Goal: Find specific page/section: Find specific page/section

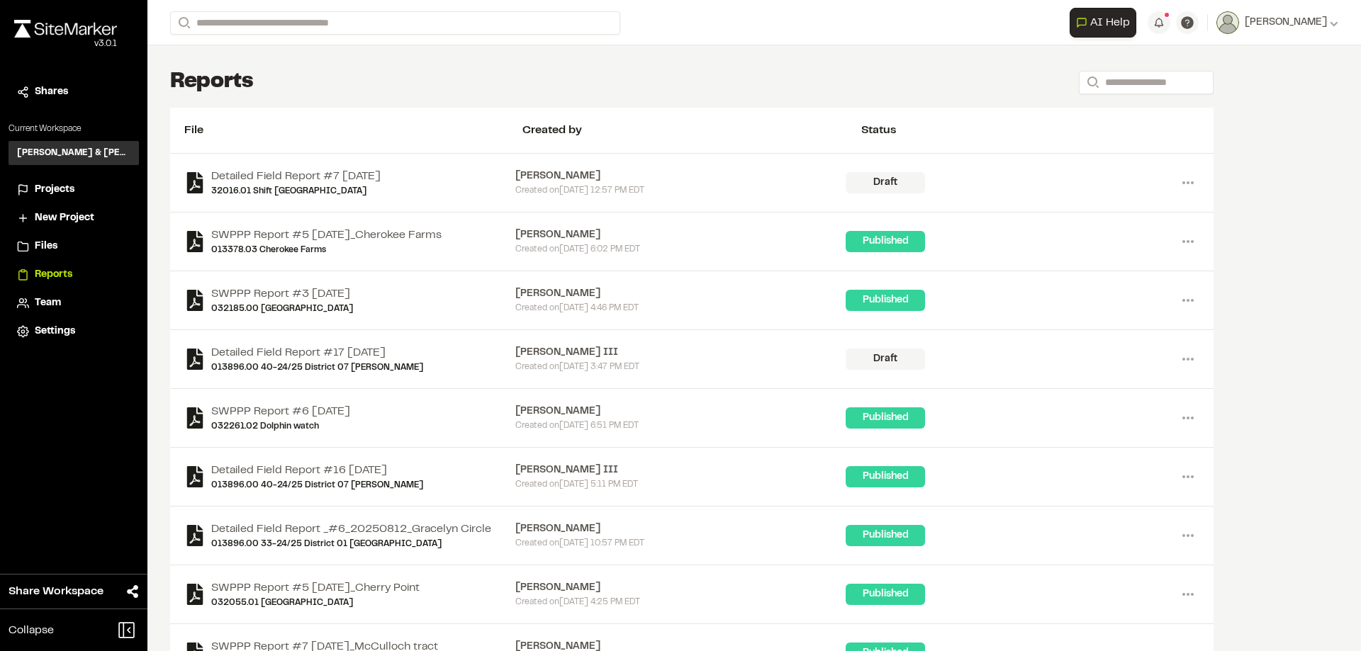
click at [53, 188] on span "Projects" at bounding box center [55, 190] width 40 height 16
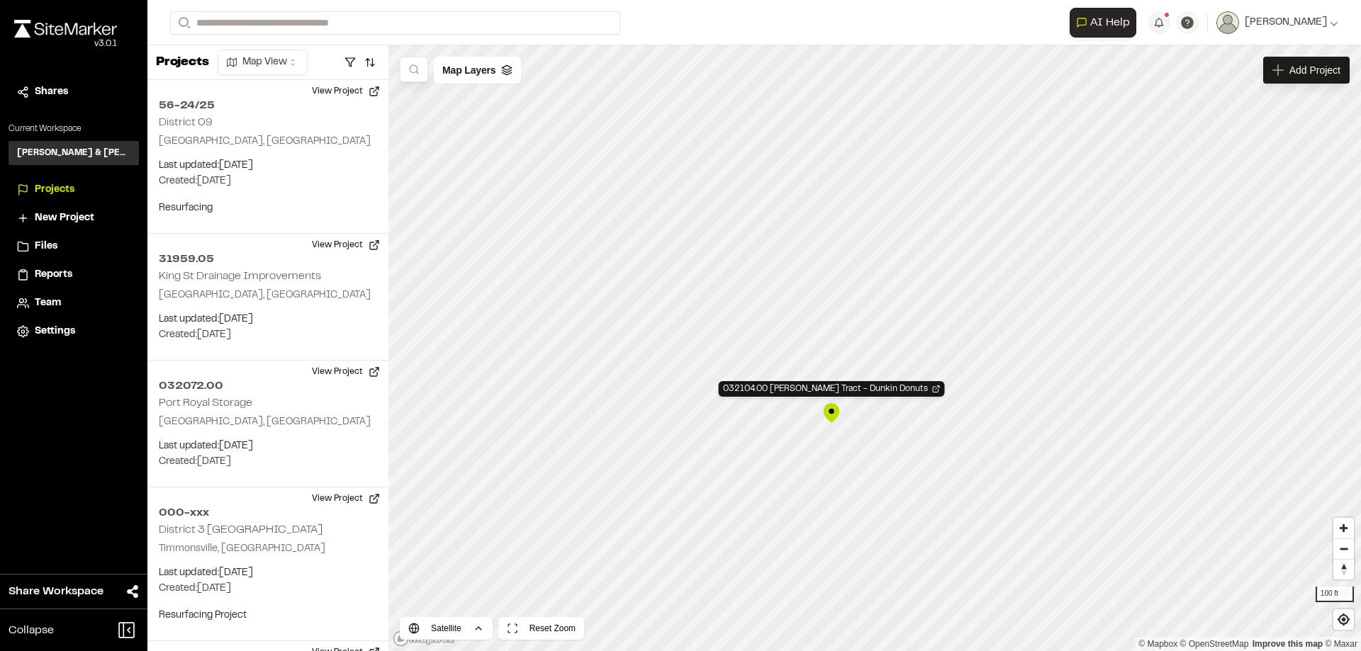
scroll to position [72, 0]
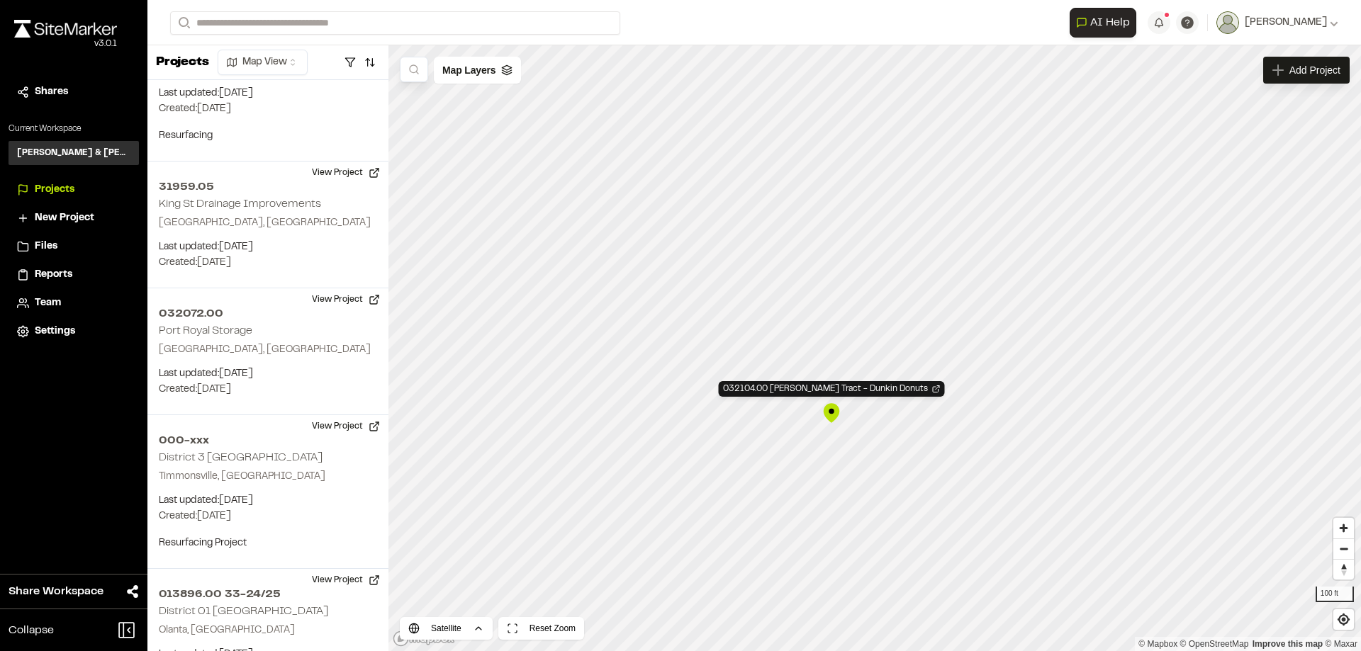
click at [831, 414] on div "032104.00 [PERSON_NAME] Tract - Dunkin Donuts" at bounding box center [831, 413] width 21 height 21
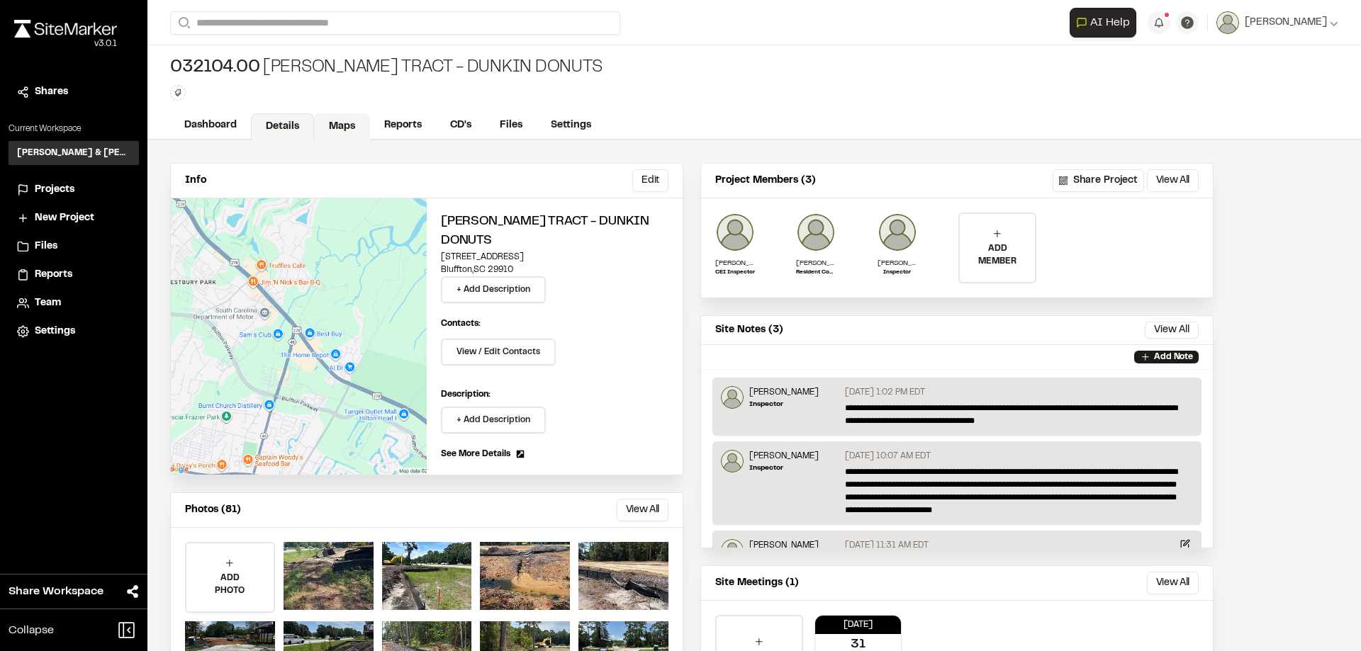
click at [349, 127] on link "Maps" at bounding box center [342, 126] width 56 height 27
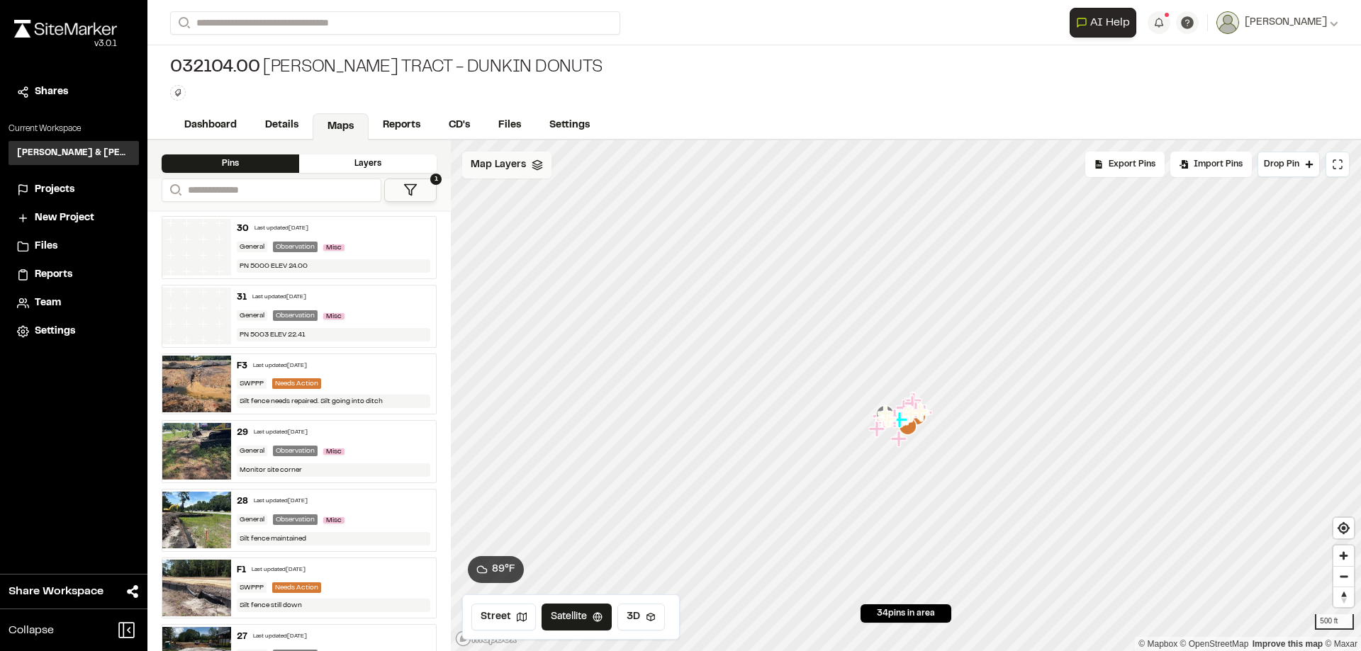
click at [517, 158] on span "Map Layers" at bounding box center [498, 165] width 55 height 16
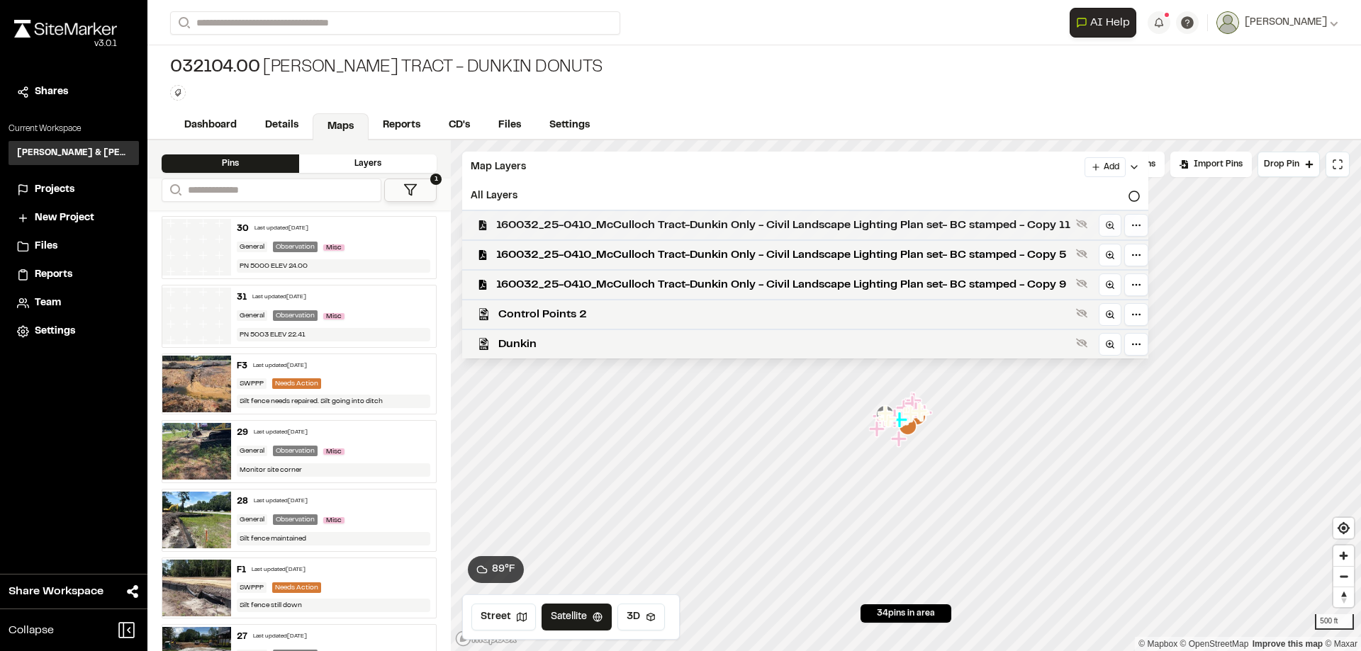
click at [663, 232] on span "160032_25-0410_McCulloch Tract-Dunkin Only - Civil Landscape Lighting Plan set-…" at bounding box center [783, 225] width 574 height 17
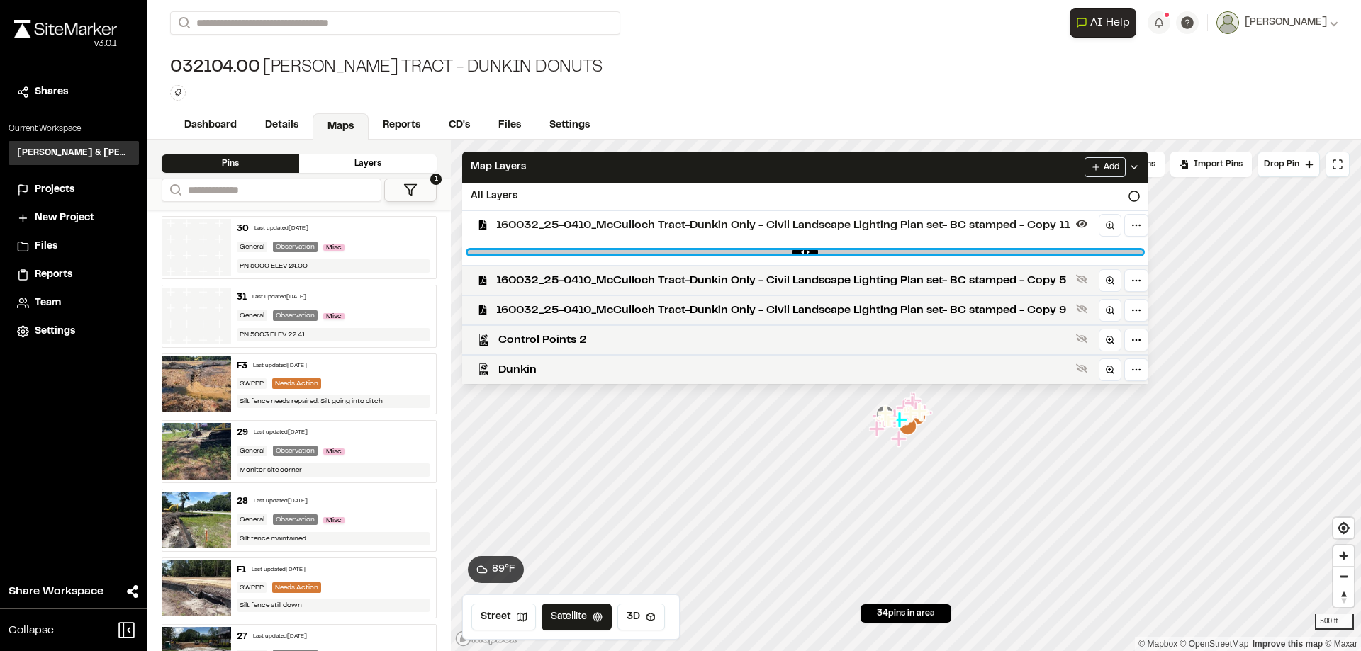
drag, startPoint x: 1137, startPoint y: 251, endPoint x: 1036, endPoint y: 249, distance: 100.7
type input "****"
click at [1036, 250] on input "range" at bounding box center [805, 252] width 675 height 4
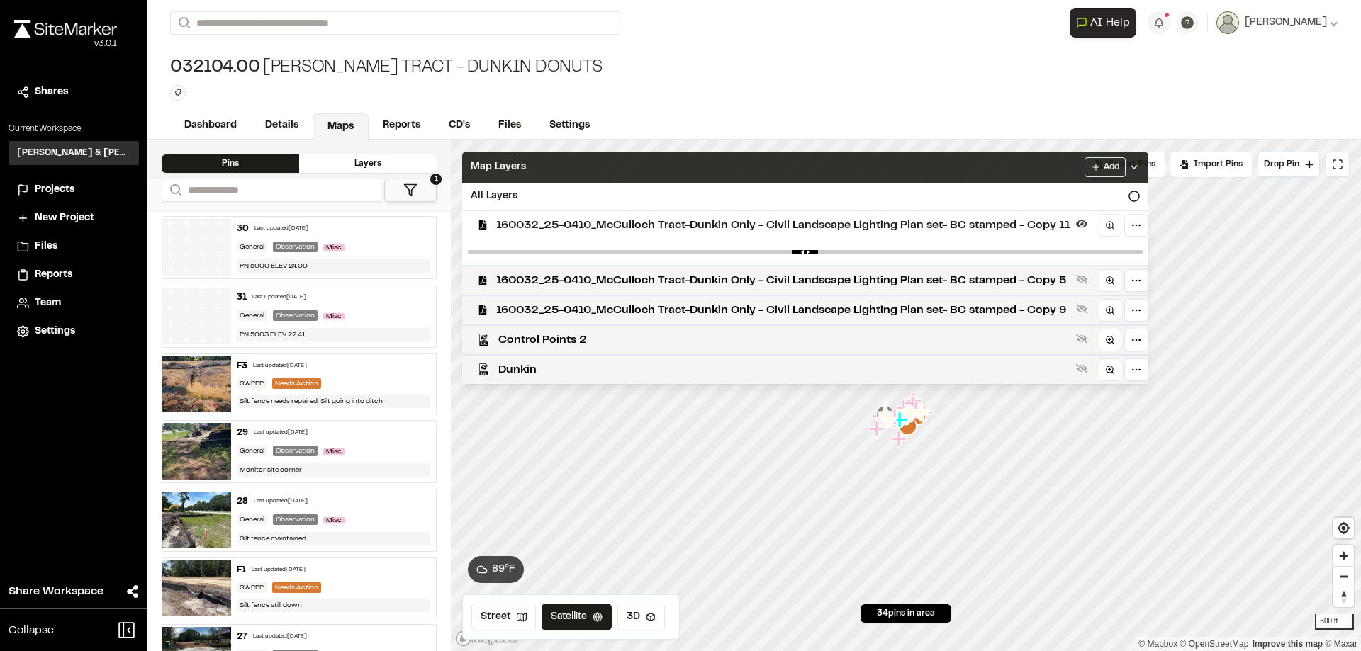
click at [955, 162] on div "Map Layers Add" at bounding box center [805, 167] width 686 height 31
